Goal: Information Seeking & Learning: Learn about a topic

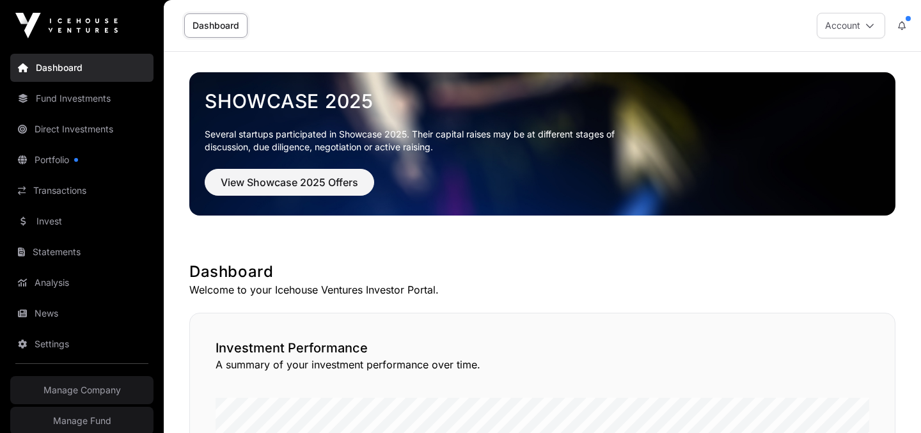
click at [65, 97] on link "Fund Investments" at bounding box center [81, 98] width 143 height 28
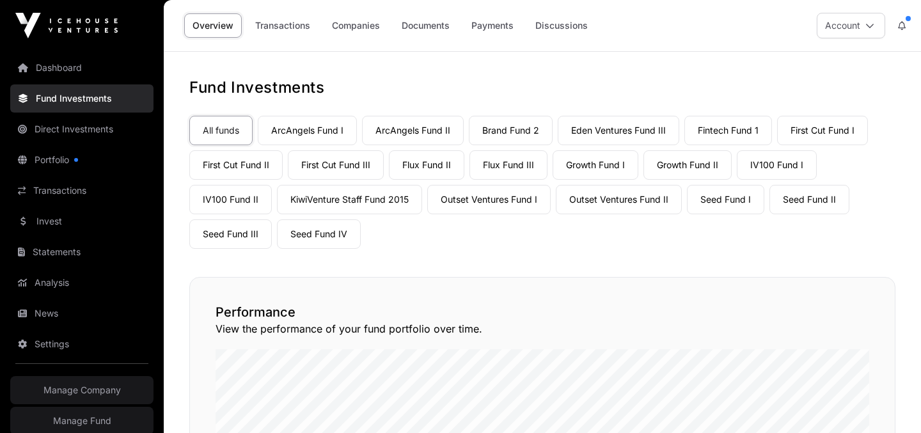
click at [685, 168] on link "Growth Fund II" at bounding box center [688, 164] width 88 height 29
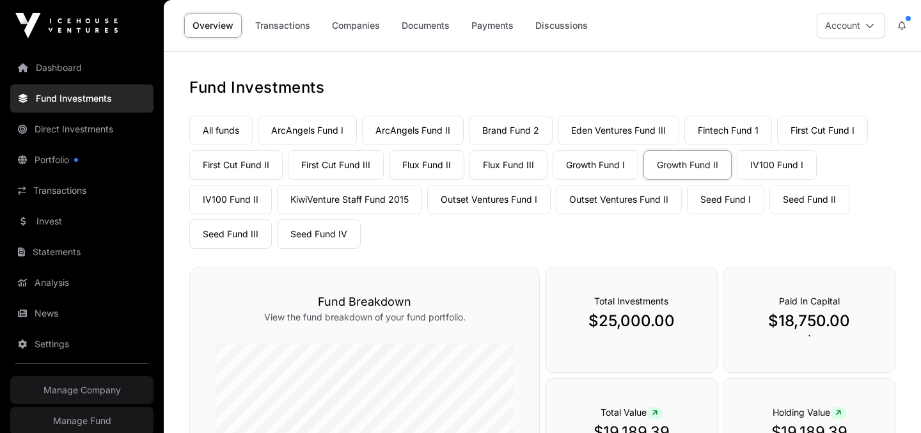
click at [343, 25] on link "Companies" at bounding box center [356, 25] width 65 height 24
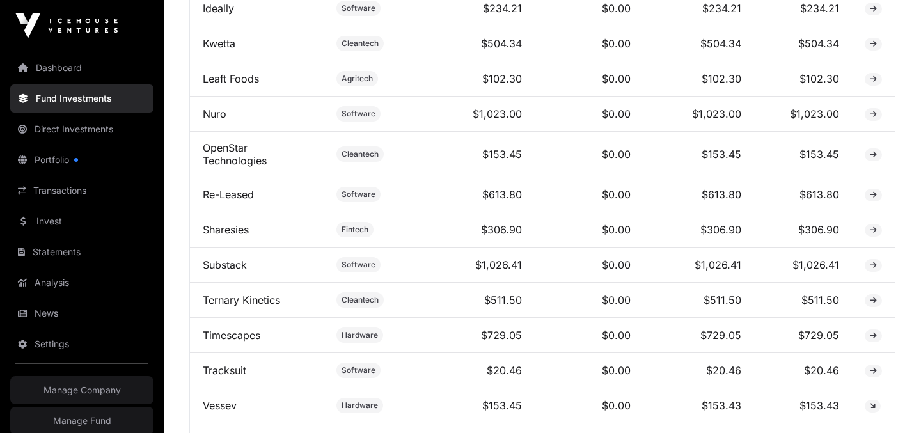
scroll to position [883, 0]
click at [852, 157] on td at bounding box center [873, 155] width 43 height 45
click at [240, 160] on link "OpenStar Technologies" at bounding box center [235, 156] width 64 height 26
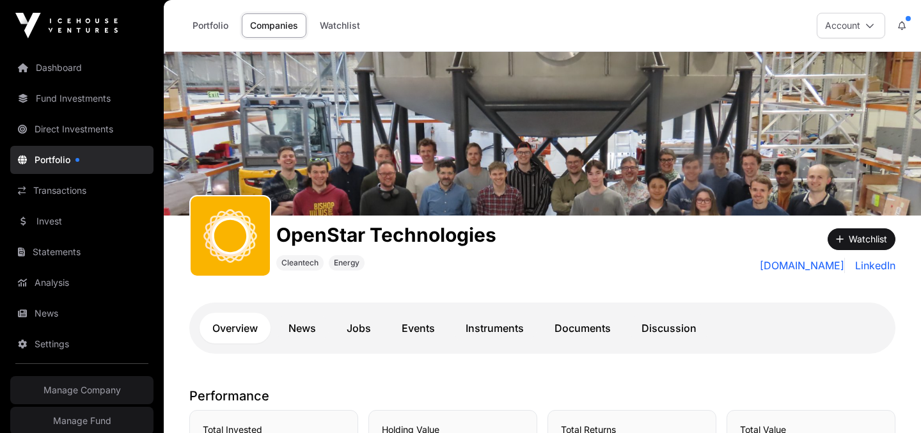
click at [463, 328] on link "Instruments" at bounding box center [495, 328] width 84 height 31
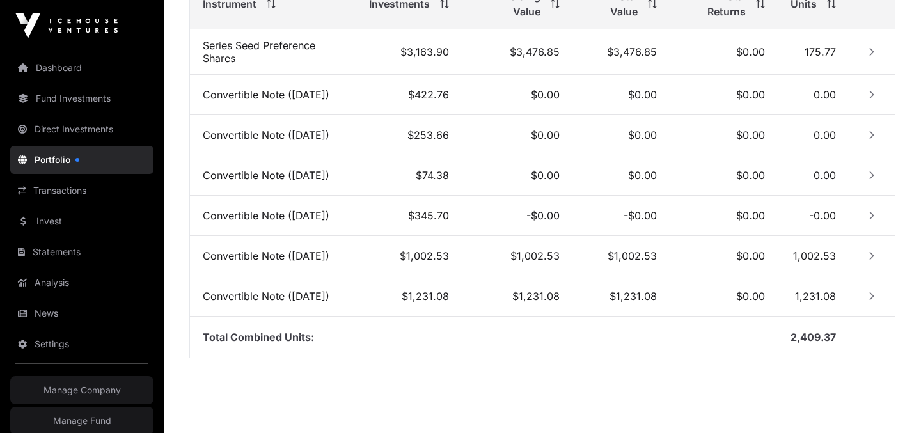
scroll to position [584, 0]
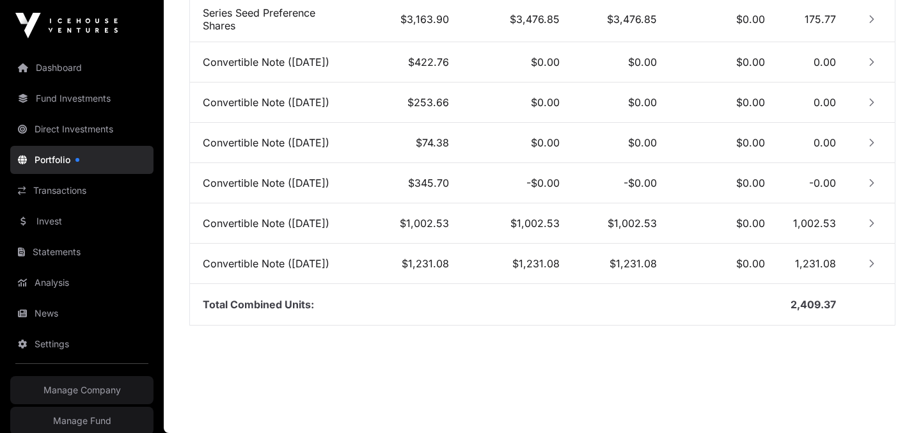
click at [873, 219] on icon "Row Collapsed" at bounding box center [872, 223] width 4 height 8
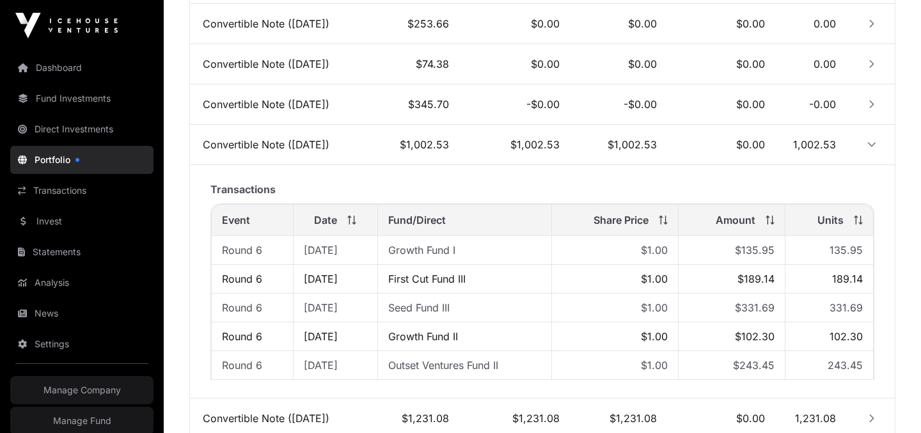
scroll to position [651, 0]
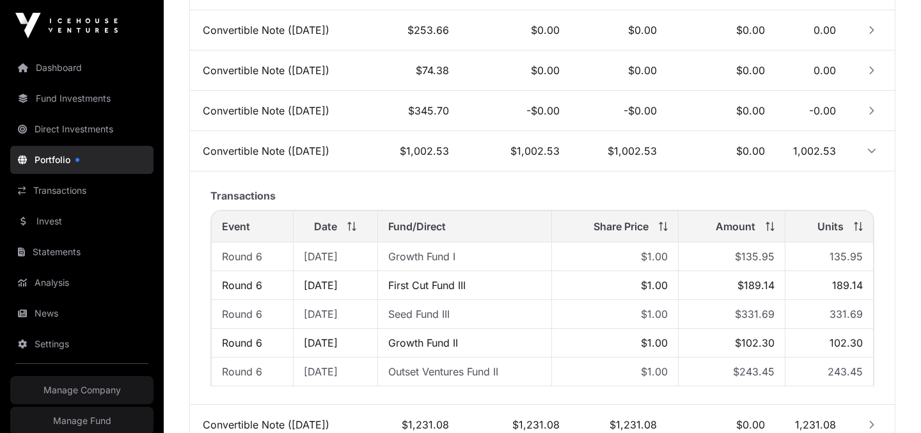
click at [870, 147] on icon "Row Expanded" at bounding box center [872, 151] width 9 height 9
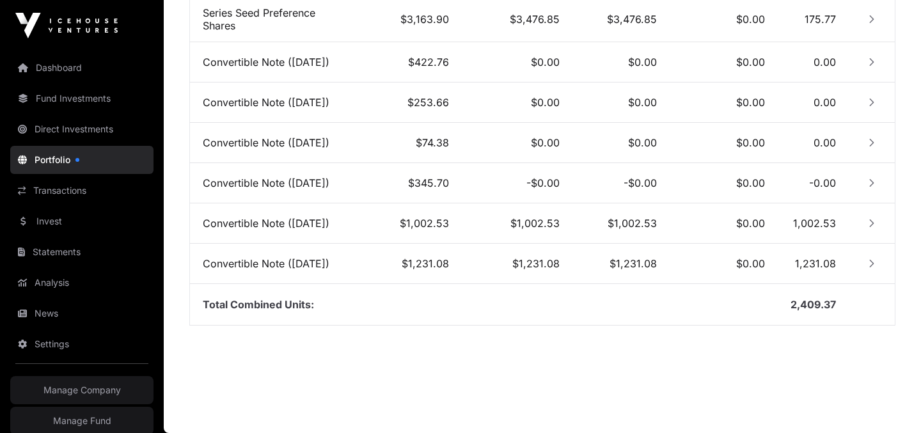
click at [873, 265] on icon "Row Collapsed" at bounding box center [872, 263] width 9 height 9
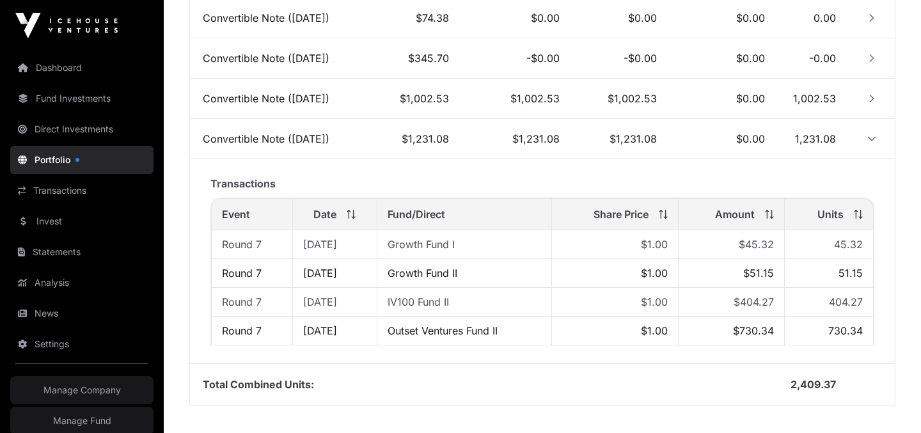
scroll to position [706, 0]
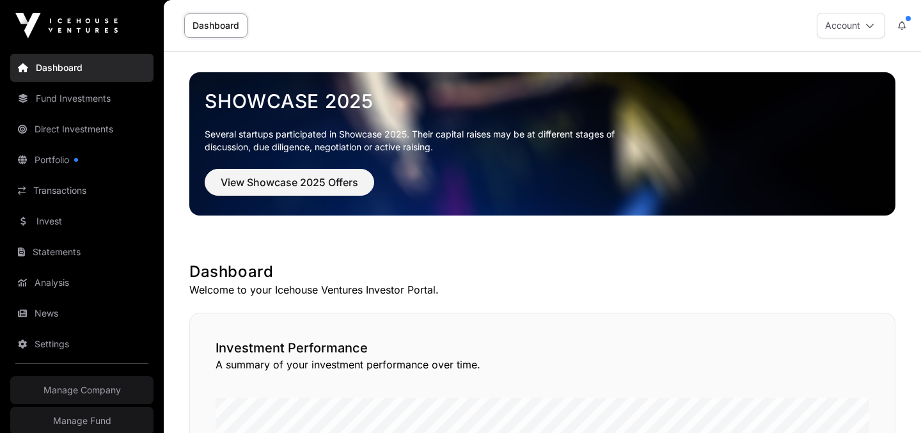
click at [42, 233] on link "Invest" at bounding box center [81, 221] width 143 height 28
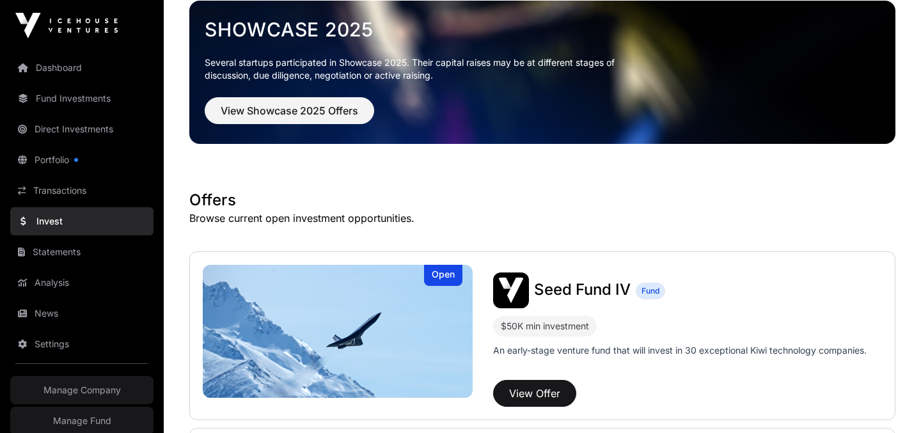
scroll to position [96, 0]
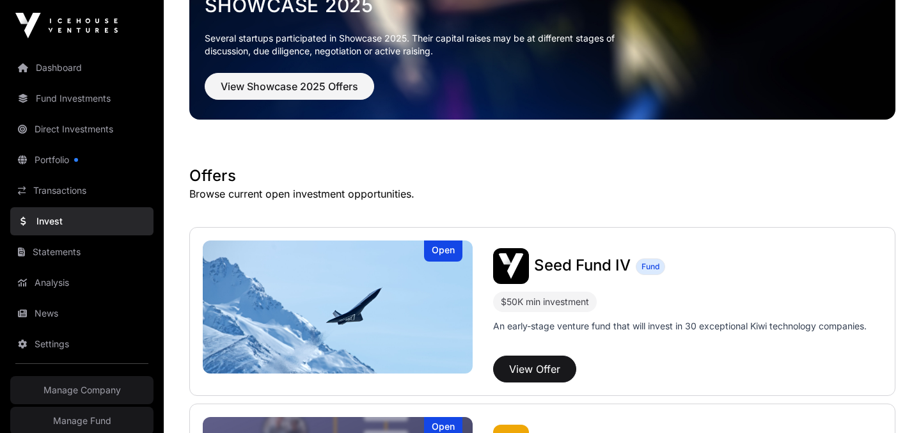
click at [573, 266] on span "Seed Fund IV" at bounding box center [582, 265] width 97 height 19
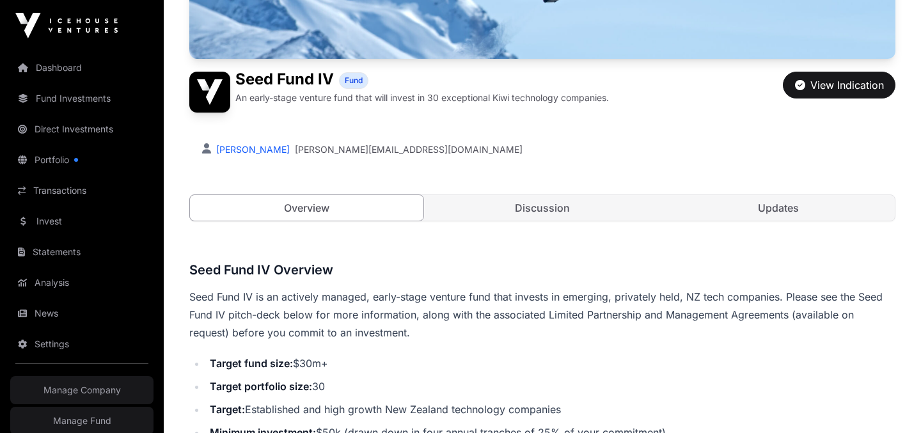
scroll to position [257, 0]
